Goal: Task Accomplishment & Management: Use online tool/utility

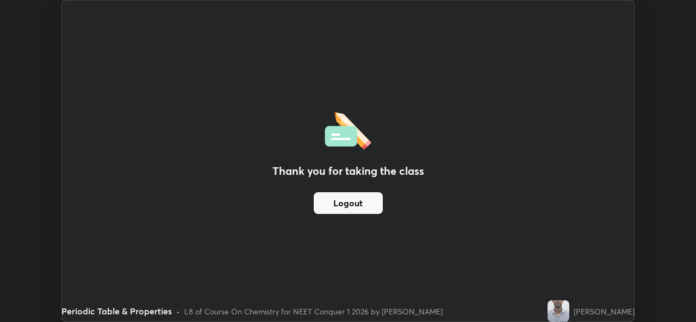
scroll to position [322, 696]
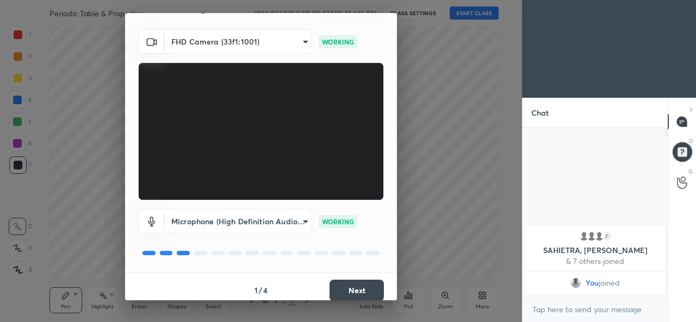
scroll to position [34, 0]
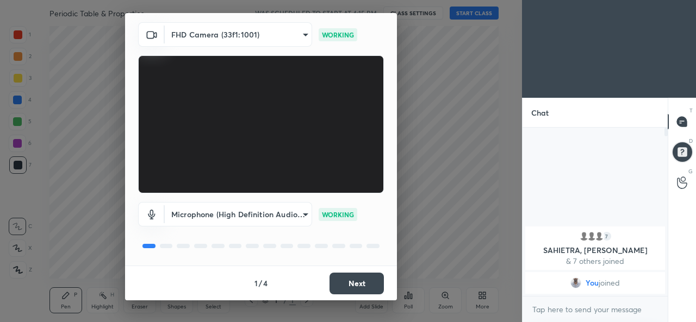
click at [350, 285] on button "Next" at bounding box center [356, 284] width 54 height 22
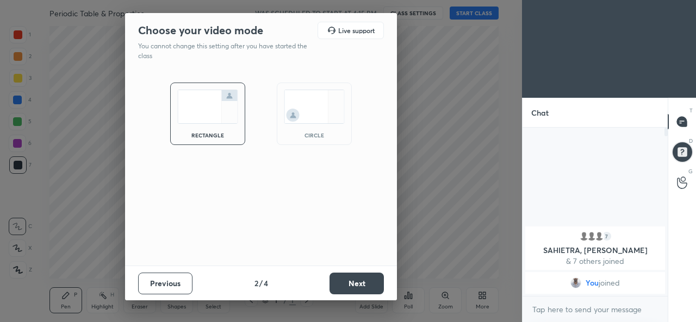
scroll to position [0, 0]
click at [355, 284] on button "Next" at bounding box center [356, 284] width 54 height 22
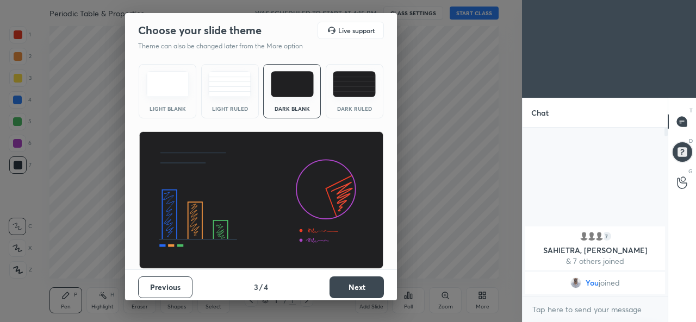
click at [363, 285] on button "Next" at bounding box center [356, 288] width 54 height 22
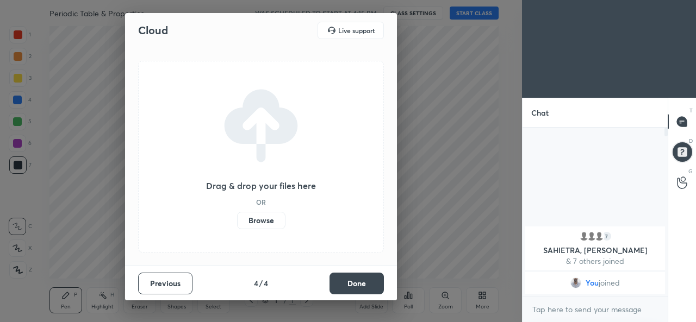
click at [361, 284] on button "Done" at bounding box center [356, 284] width 54 height 22
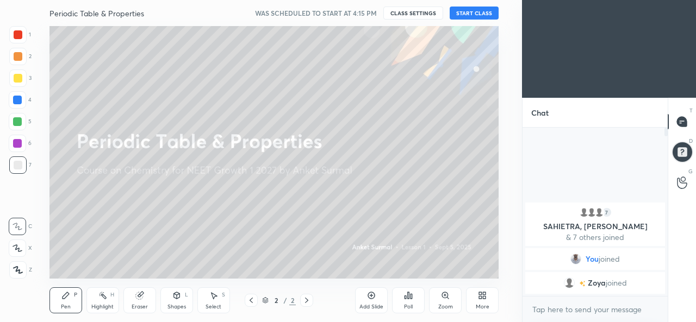
click at [679, 123] on icon at bounding box center [682, 122] width 10 height 10
click at [679, 148] on div at bounding box center [682, 152] width 22 height 22
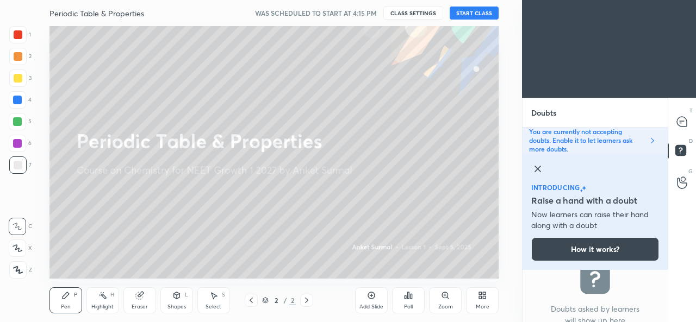
click at [678, 149] on rect at bounding box center [680, 151] width 10 height 10
click at [680, 124] on icon at bounding box center [682, 122] width 10 height 10
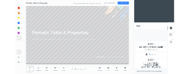
scroll to position [165, 142]
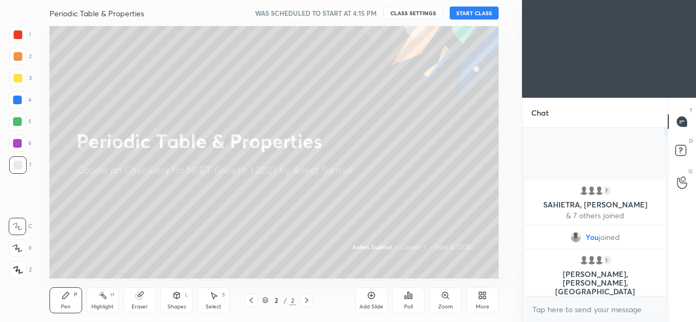
click at [474, 13] on button "START CLASS" at bounding box center [473, 13] width 49 height 13
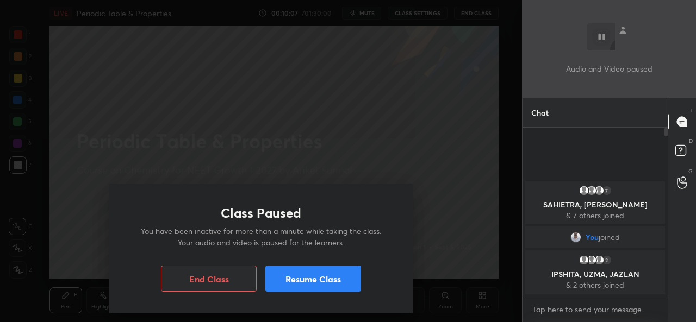
click at [315, 278] on button "Resume Class" at bounding box center [313, 279] width 96 height 26
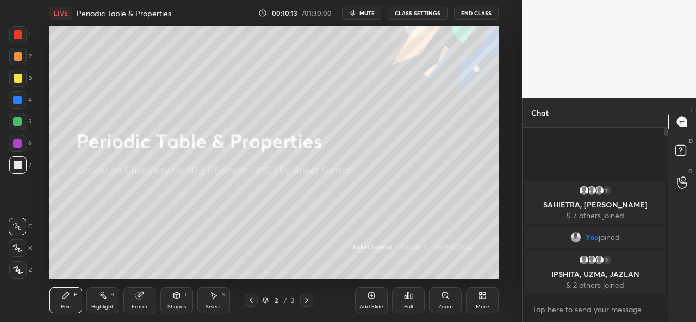
click at [357, 16] on icon "button" at bounding box center [352, 13] width 9 height 9
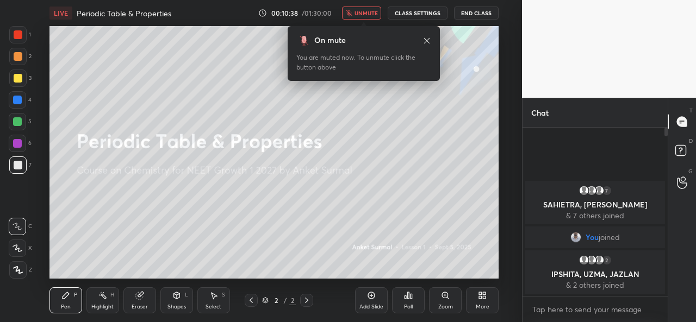
click at [372, 302] on div "Add Slide" at bounding box center [371, 301] width 33 height 26
click at [426, 40] on icon at bounding box center [426, 40] width 5 height 5
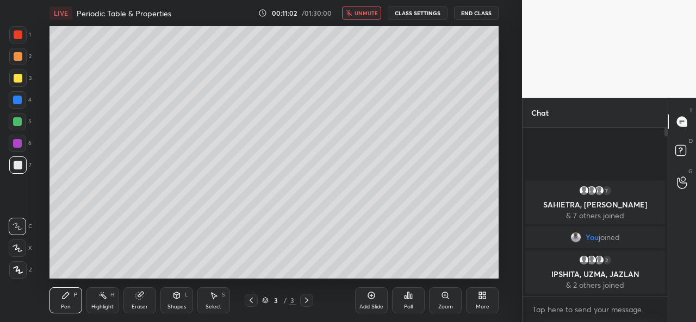
click at [365, 15] on span "unmute" at bounding box center [365, 13] width 23 height 8
click at [477, 298] on div "More" at bounding box center [482, 301] width 33 height 26
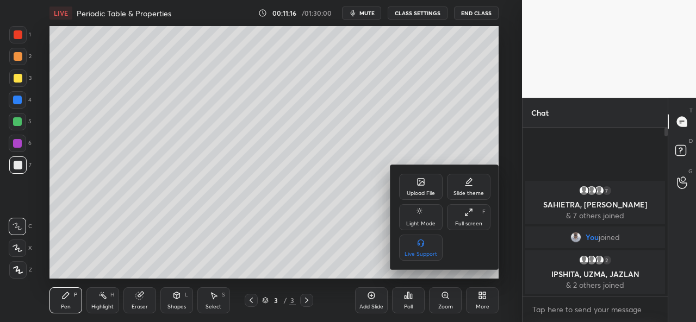
click at [470, 217] on div "Full screen F" at bounding box center [468, 217] width 43 height 26
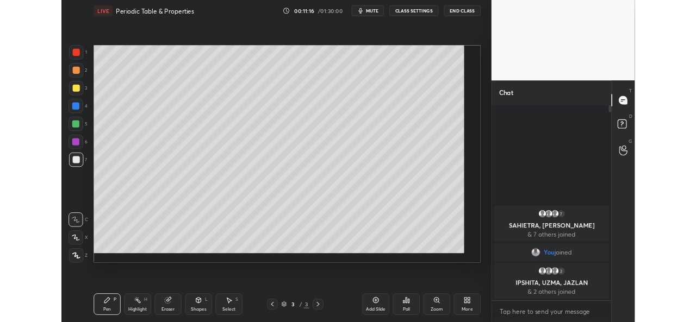
scroll to position [143, 142]
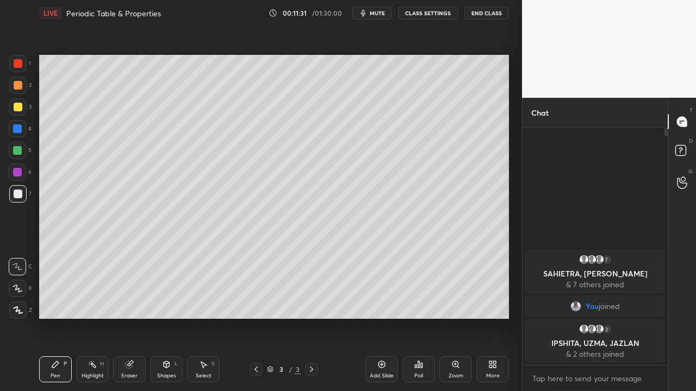
click at [61, 322] on div "Pen P" at bounding box center [55, 370] width 33 height 26
click at [59, 322] on div "Pen P" at bounding box center [55, 370] width 33 height 26
click at [58, 322] on div "Pen P" at bounding box center [55, 370] width 33 height 26
click at [59, 322] on icon at bounding box center [55, 364] width 9 height 9
click at [51, 322] on div "Pen P" at bounding box center [55, 370] width 33 height 26
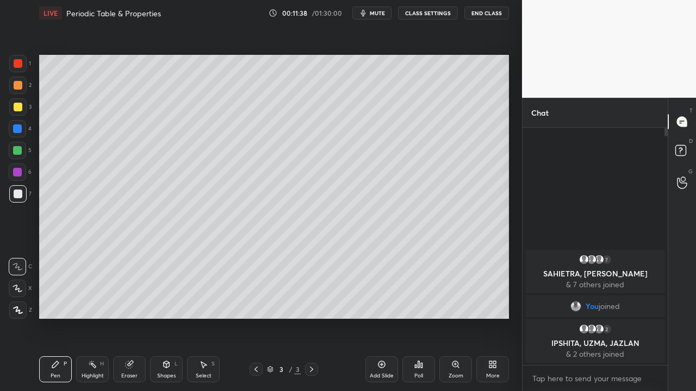
click at [16, 193] on div at bounding box center [18, 194] width 9 height 9
click at [132, 322] on div "Eraser" at bounding box center [129, 370] width 33 height 26
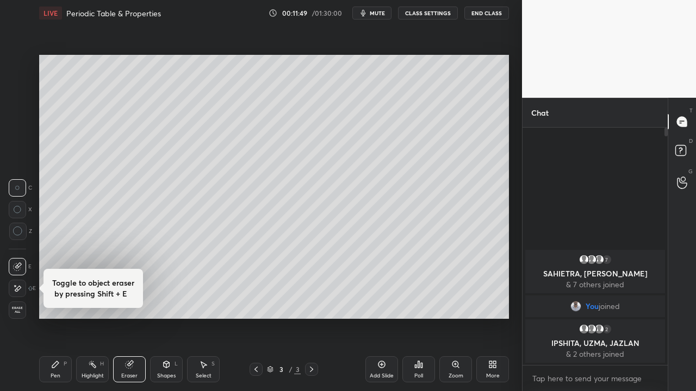
click at [60, 322] on div "Pen P" at bounding box center [55, 370] width 33 height 26
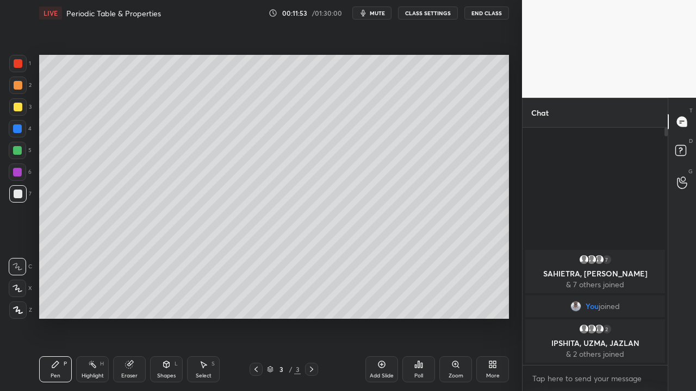
click at [19, 195] on div at bounding box center [18, 194] width 9 height 9
click at [62, 322] on div "Pen P" at bounding box center [55, 370] width 33 height 26
click at [18, 189] on div at bounding box center [17, 193] width 17 height 17
click at [18, 109] on div at bounding box center [18, 107] width 9 height 9
click at [16, 195] on div at bounding box center [18, 194] width 9 height 9
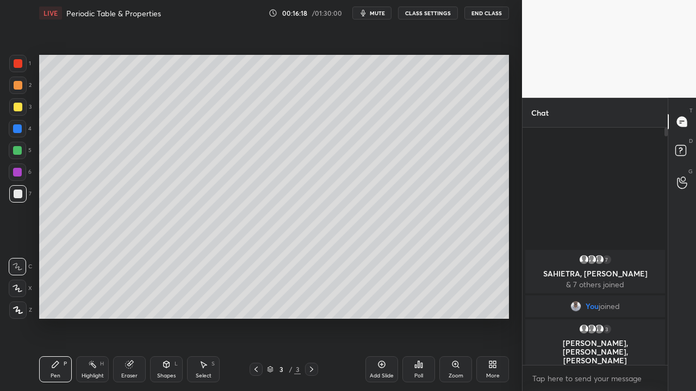
click at [385, 322] on icon at bounding box center [381, 364] width 7 height 7
click at [196, 53] on div "Setting up your live class Poll for secs No correct answer Start poll" at bounding box center [274, 187] width 478 height 322
click at [162, 54] on div "Setting up your live class Poll for secs No correct answer Start poll" at bounding box center [274, 187] width 478 height 322
click at [188, 52] on div "Setting up your live class Poll for secs No correct answer Start poll" at bounding box center [274, 187] width 478 height 322
click at [193, 52] on div "Setting up your live class Poll for secs No correct answer Start poll" at bounding box center [274, 187] width 478 height 322
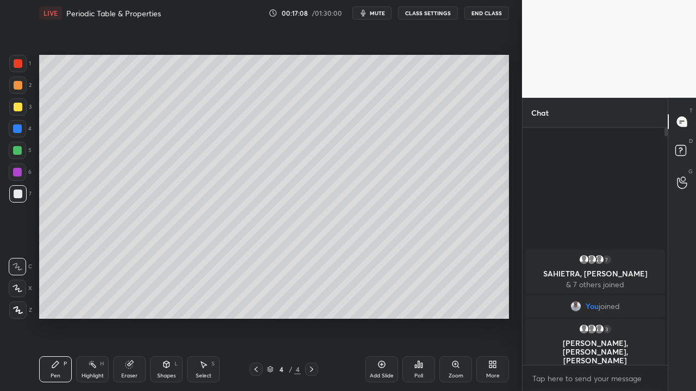
click at [65, 322] on div "P" at bounding box center [65, 363] width 3 height 5
click at [133, 322] on div "Eraser" at bounding box center [129, 370] width 33 height 26
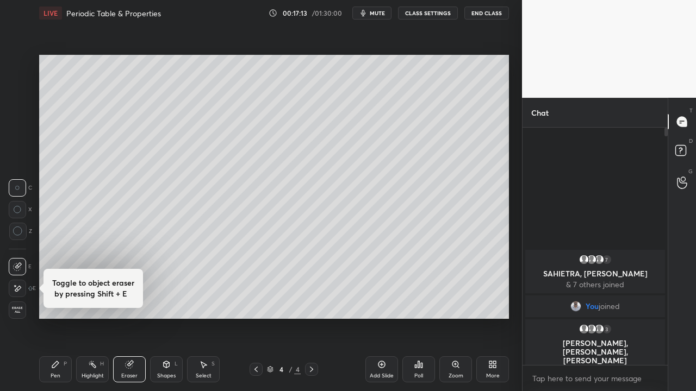
click at [63, 322] on div "Pen P" at bounding box center [55, 370] width 33 height 26
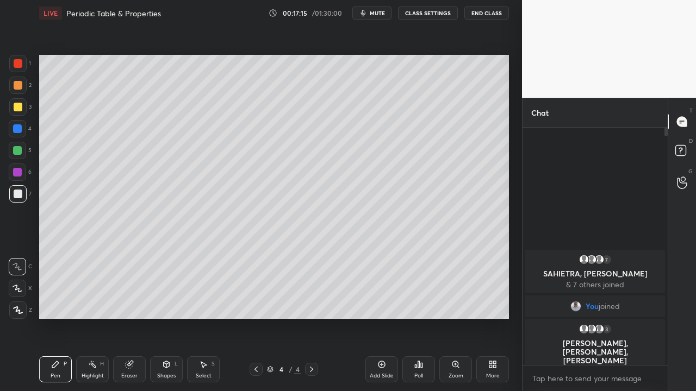
click at [195, 54] on div "Setting up your live class Poll for secs No correct answer Start poll" at bounding box center [274, 187] width 478 height 322
click at [204, 54] on div "Setting up your live class Poll for secs No correct answer Start poll" at bounding box center [274, 187] width 478 height 322
click at [18, 195] on div at bounding box center [18, 194] width 9 height 9
click at [167, 322] on div "Shapes L" at bounding box center [166, 370] width 33 height 26
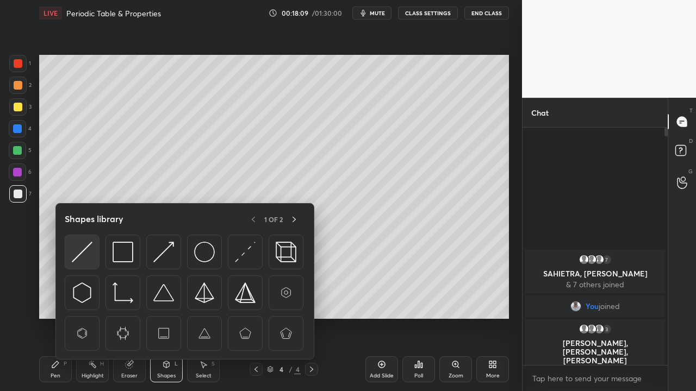
click at [93, 251] on div at bounding box center [82, 252] width 35 height 35
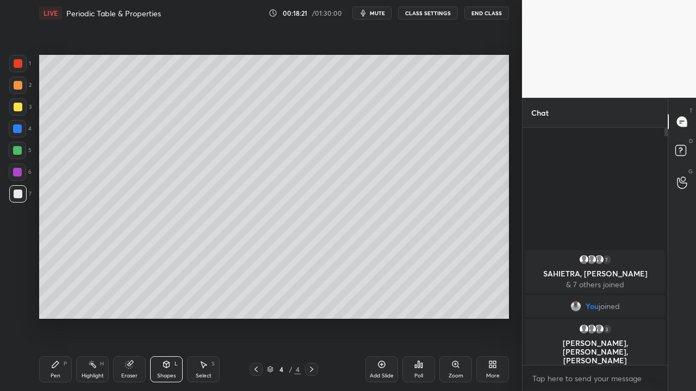
click at [374, 16] on span "mute" at bounding box center [377, 13] width 15 height 8
click at [160, 322] on div "Shapes L" at bounding box center [166, 370] width 33 height 26
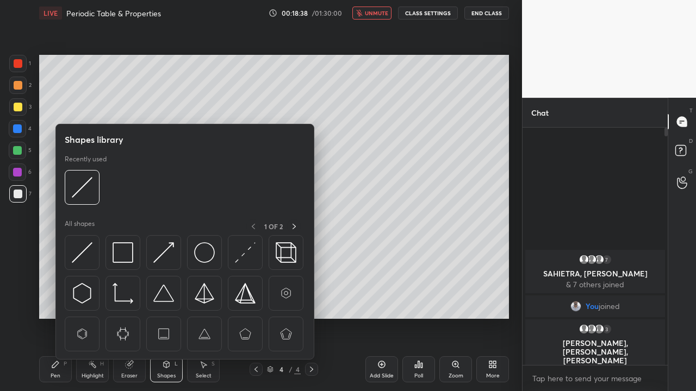
click at [59, 322] on div "Pen" at bounding box center [56, 375] width 10 height 5
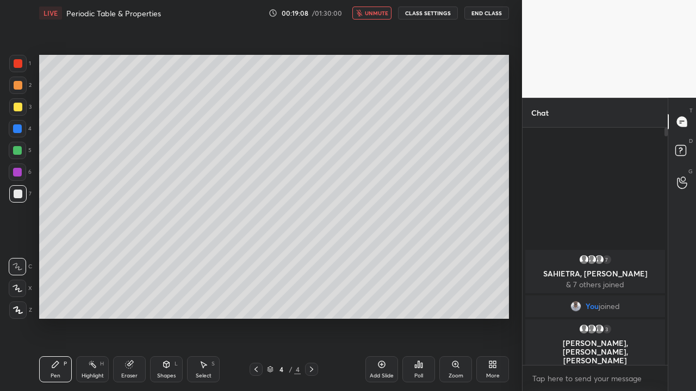
click at [374, 16] on span "unmute" at bounding box center [376, 13] width 23 height 8
click at [95, 322] on rect at bounding box center [93, 365] width 5 height 5
click at [65, 322] on div "Pen P" at bounding box center [55, 370] width 33 height 26
click at [383, 322] on icon at bounding box center [381, 364] width 9 height 9
click at [18, 192] on div at bounding box center [18, 194] width 9 height 9
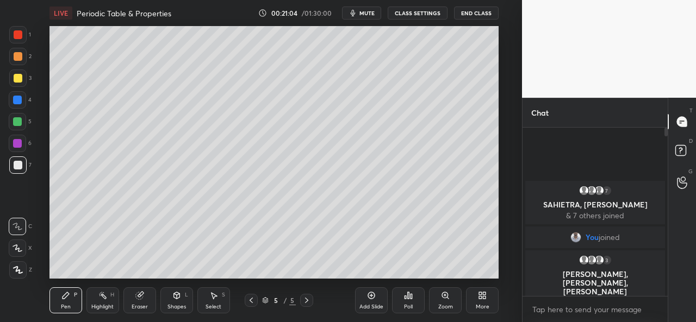
scroll to position [54098, 53873]
click at [367, 15] on span "mute" at bounding box center [366, 13] width 15 height 8
click at [372, 16] on span "unmute" at bounding box center [365, 13] width 23 height 8
click at [477, 14] on button "End Class" at bounding box center [476, 13] width 45 height 13
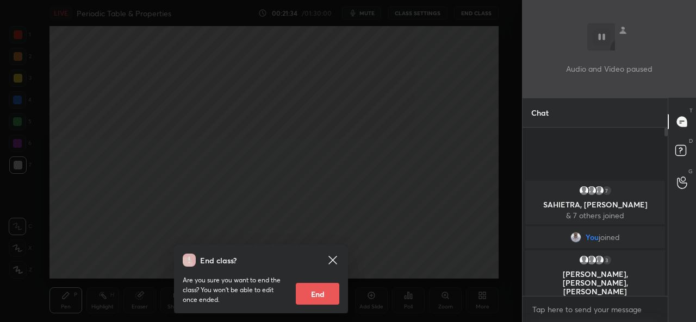
click at [323, 294] on button "End" at bounding box center [317, 294] width 43 height 22
type textarea "x"
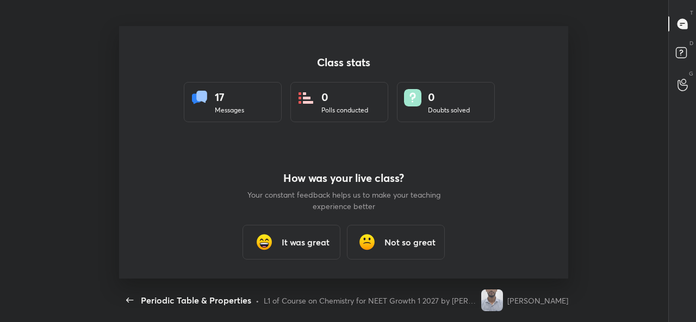
scroll to position [253, 687]
click at [225, 109] on div "Messages" at bounding box center [229, 110] width 29 height 10
click at [290, 248] on h3 "It was great" at bounding box center [306, 242] width 48 height 13
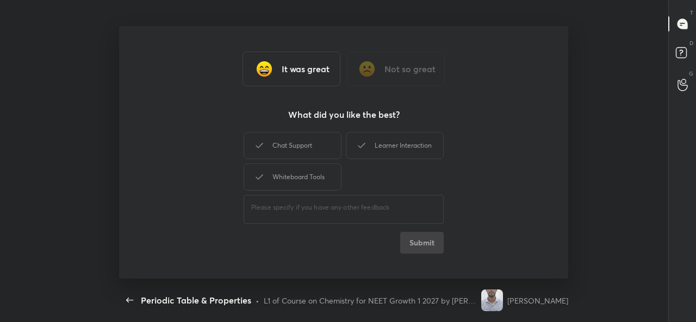
click at [380, 74] on div "Not so great" at bounding box center [396, 69] width 98 height 35
click at [297, 78] on div "It was great" at bounding box center [291, 69] width 98 height 35
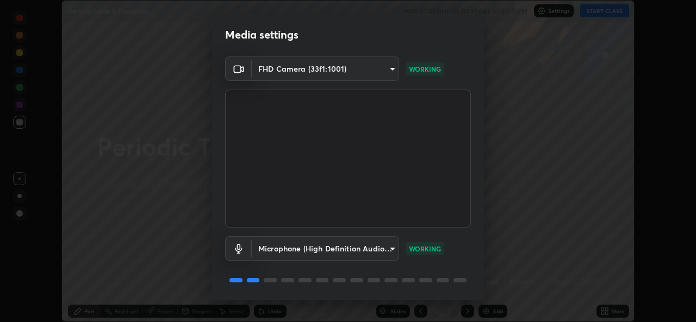
scroll to position [34, 0]
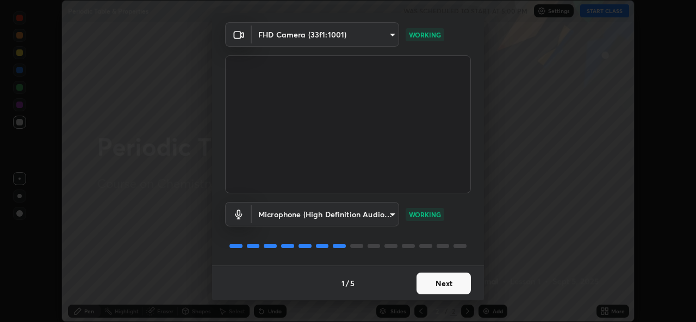
click at [451, 285] on button "Next" at bounding box center [443, 284] width 54 height 22
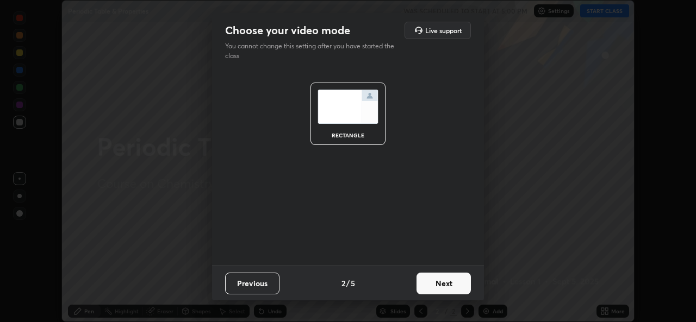
scroll to position [0, 0]
click at [450, 283] on button "Next" at bounding box center [443, 284] width 54 height 22
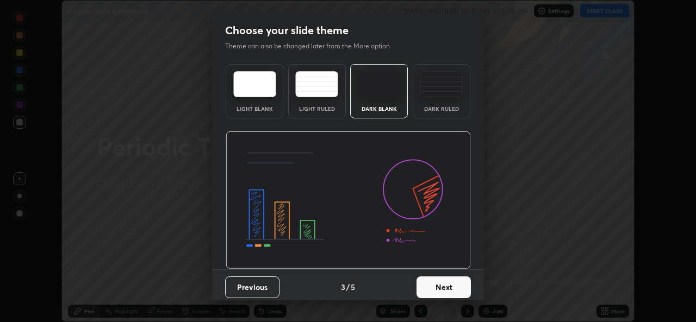
click at [450, 285] on button "Next" at bounding box center [443, 288] width 54 height 22
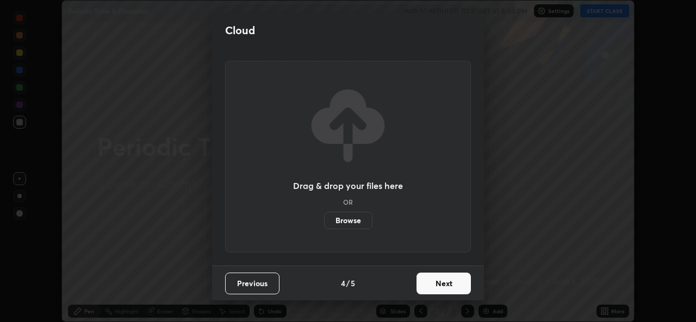
click at [452, 284] on button "Next" at bounding box center [443, 284] width 54 height 22
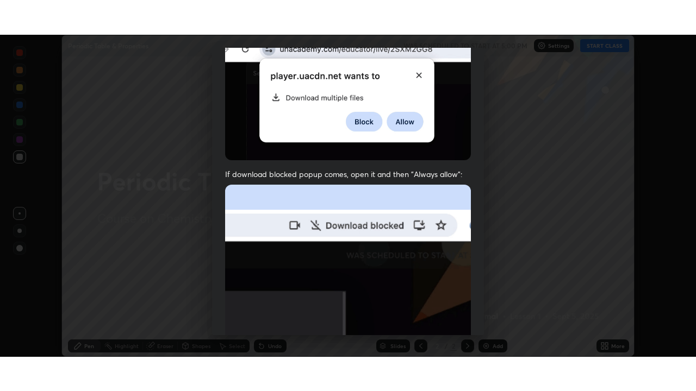
scroll to position [256, 0]
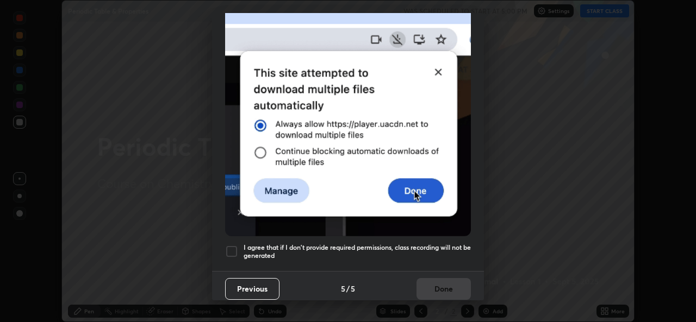
click at [234, 247] on div at bounding box center [231, 251] width 13 height 13
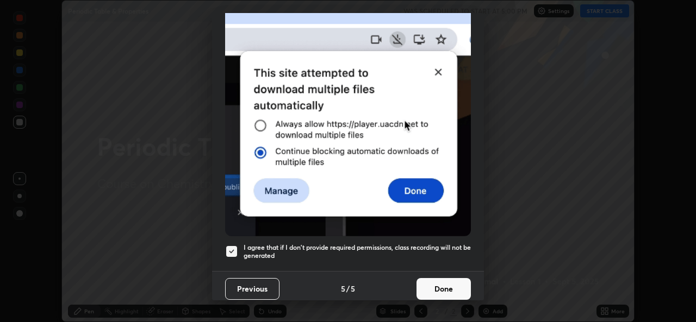
click at [450, 280] on button "Done" at bounding box center [443, 289] width 54 height 22
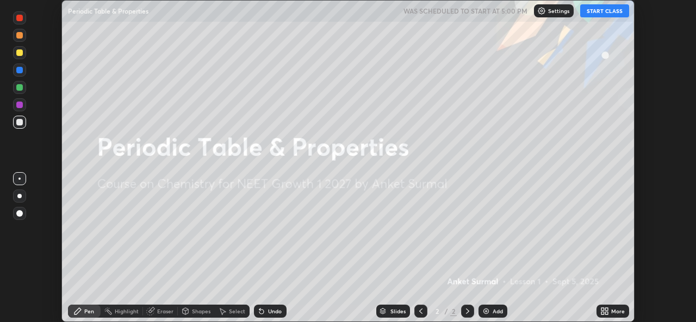
click at [611, 14] on button "START CLASS" at bounding box center [604, 10] width 49 height 13
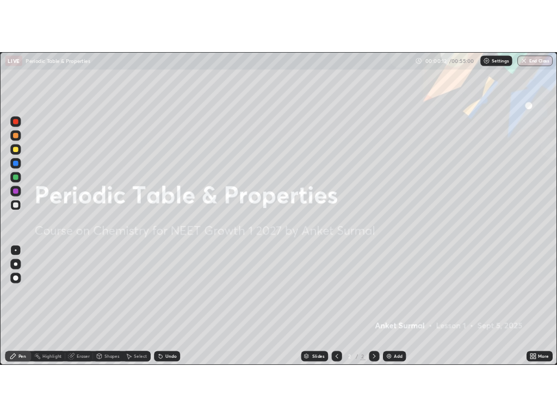
scroll to position [391, 696]
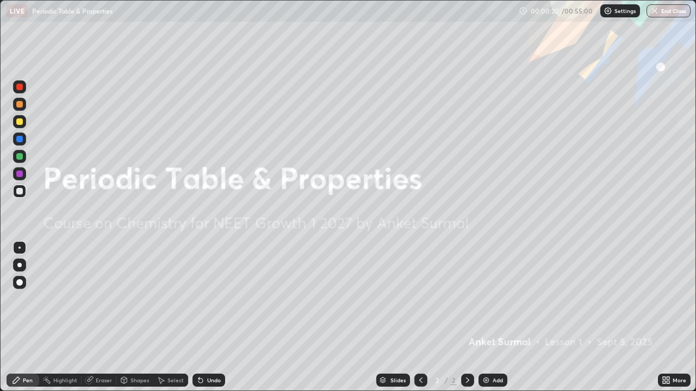
click at [485, 322] on img at bounding box center [486, 380] width 9 height 9
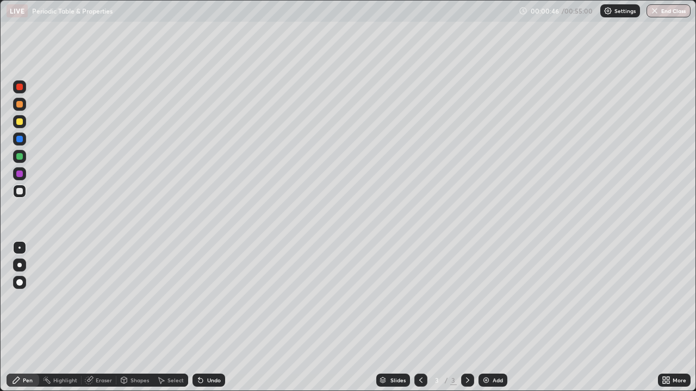
click at [63, 322] on div "Highlight" at bounding box center [65, 380] width 24 height 5
click at [101, 322] on div "Eraser" at bounding box center [104, 380] width 16 height 5
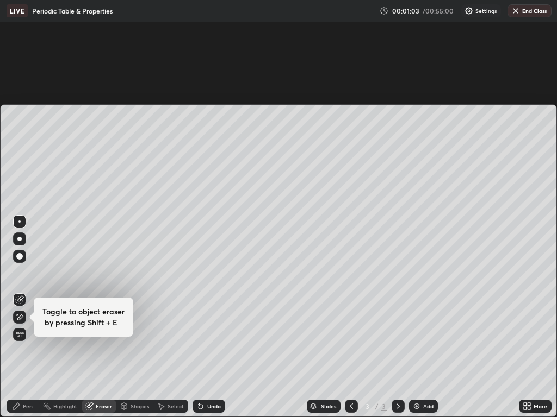
scroll to position [53933, 53794]
